Goal: Communication & Community: Ask a question

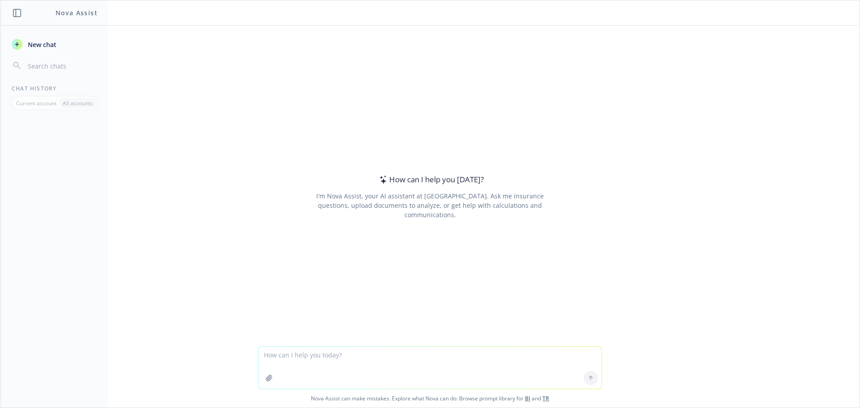
click at [360, 371] on textarea at bounding box center [429, 368] width 343 height 42
type textarea "e"
type textarea "hello"
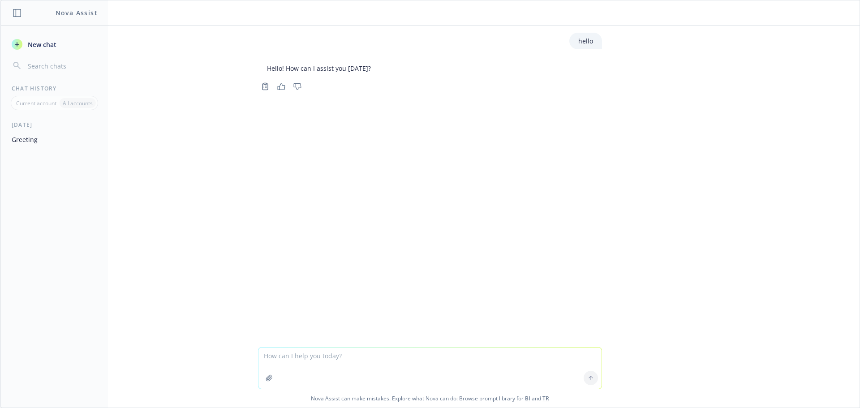
click at [30, 141] on button "Greeting" at bounding box center [54, 139] width 93 height 15
